Goal: Information Seeking & Learning: Learn about a topic

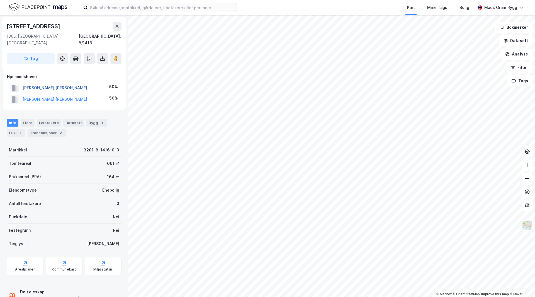
click at [0, 0] on button "[PERSON_NAME] [PERSON_NAME]" at bounding box center [0, 0] width 0 height 0
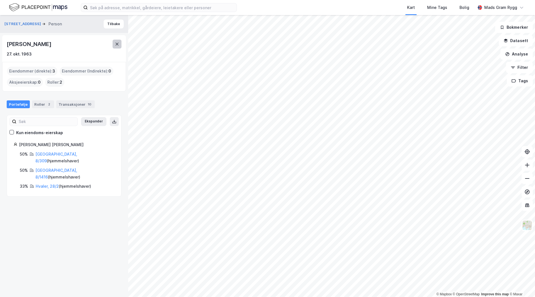
click at [117, 43] on icon at bounding box center [117, 44] width 4 height 4
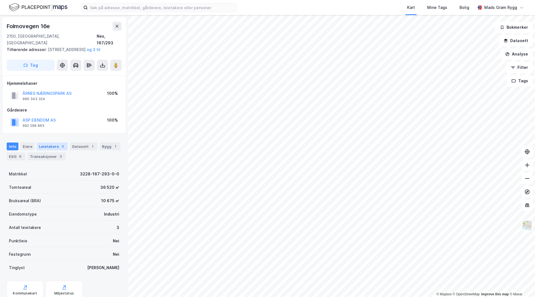
click at [50, 148] on div "Leietakere 3" at bounding box center [52, 146] width 31 height 8
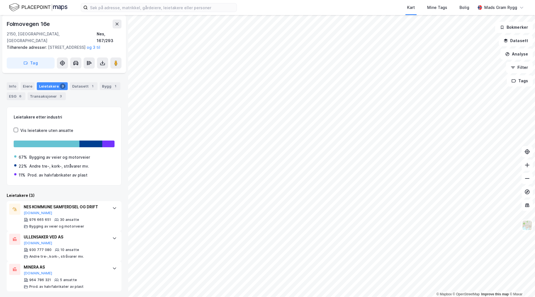
scroll to position [61, 0]
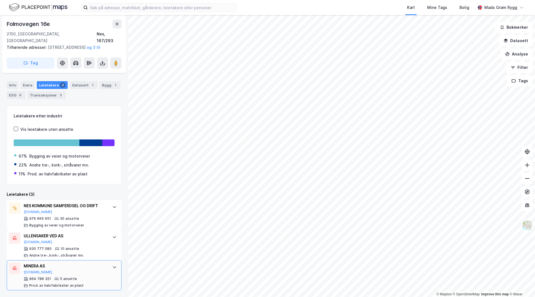
click at [112, 266] on icon at bounding box center [114, 267] width 4 height 4
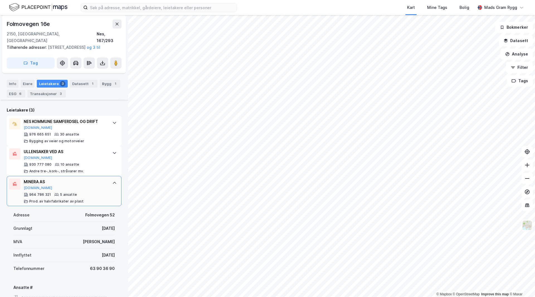
scroll to position [136, 0]
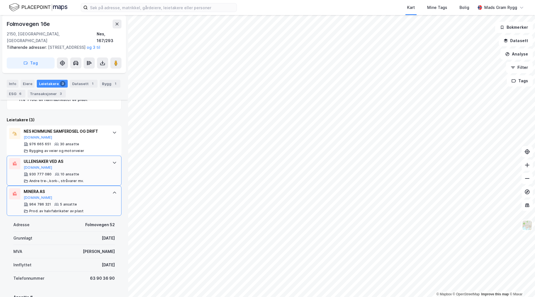
click at [65, 173] on div "10 ansatte" at bounding box center [69, 174] width 19 height 4
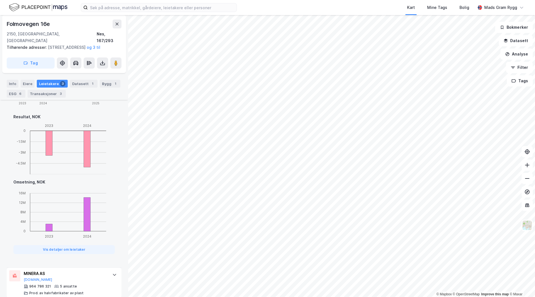
scroll to position [345, 0]
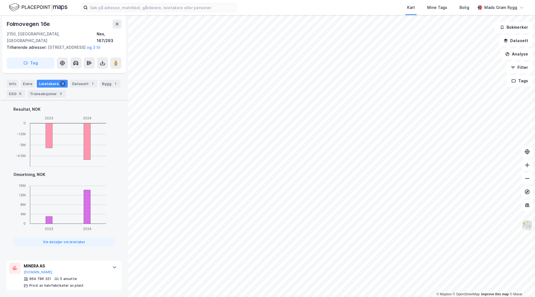
click at [527, 228] on img at bounding box center [527, 225] width 11 height 11
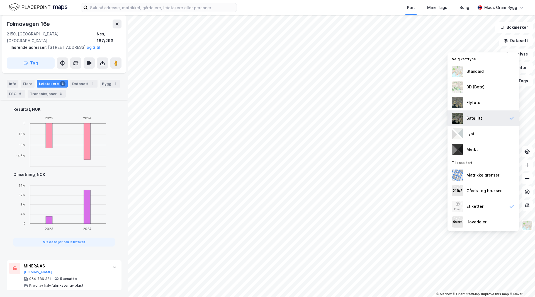
click at [478, 117] on div "Satellitt" at bounding box center [474, 118] width 16 height 7
click at [472, 102] on div "Flyfoto" at bounding box center [473, 102] width 14 height 7
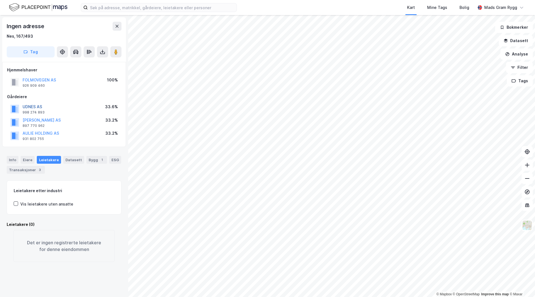
click at [0, 0] on button "UDNES AS" at bounding box center [0, 0] width 0 height 0
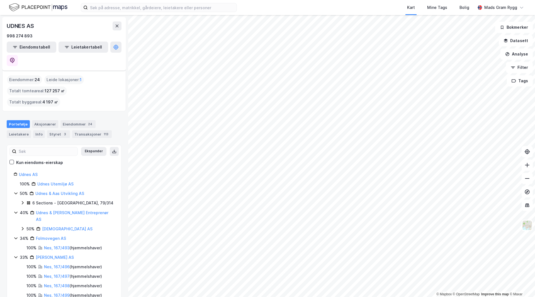
scroll to position [28, 0]
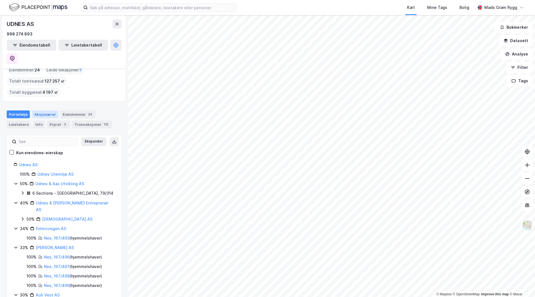
click at [41, 110] on div "Aksjonærer" at bounding box center [45, 114] width 26 height 8
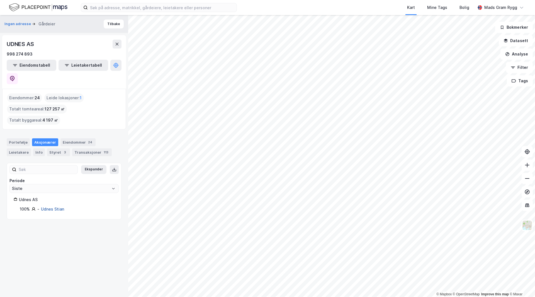
click at [50, 206] on link "Udnes Stian" at bounding box center [52, 208] width 23 height 5
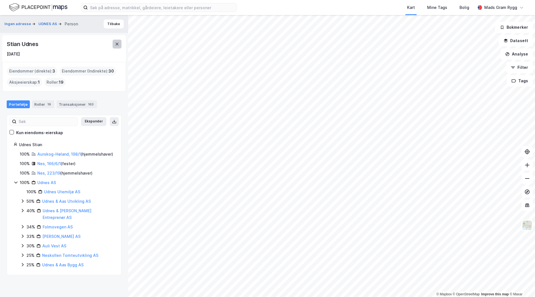
click at [117, 45] on icon at bounding box center [117, 44] width 4 height 4
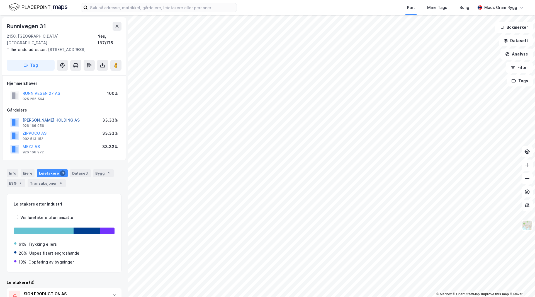
click at [0, 0] on button "[PERSON_NAME] HOLDING AS" at bounding box center [0, 0] width 0 height 0
click at [0, 0] on button "ZIPPOCO AS" at bounding box center [0, 0] width 0 height 0
click at [0, 0] on button "MEZZ AS" at bounding box center [0, 0] width 0 height 0
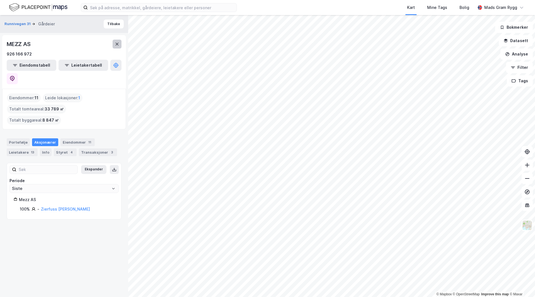
click at [118, 42] on icon at bounding box center [117, 44] width 4 height 4
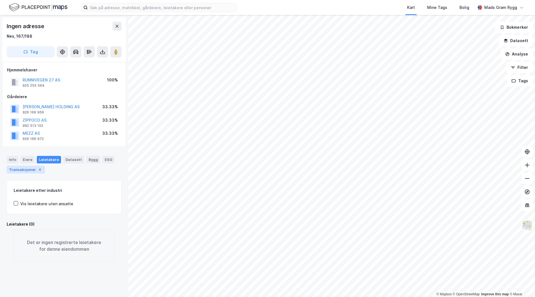
click at [28, 171] on div "Transaksjoner 4" at bounding box center [26, 169] width 38 height 8
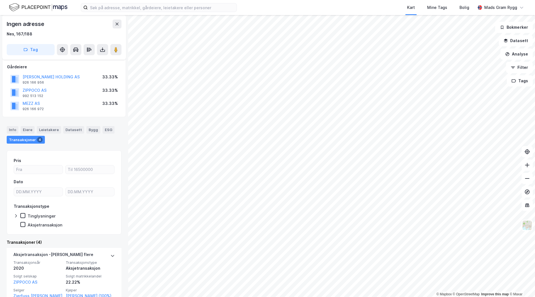
scroll to position [9, 0]
